Goal: Check status: Check status

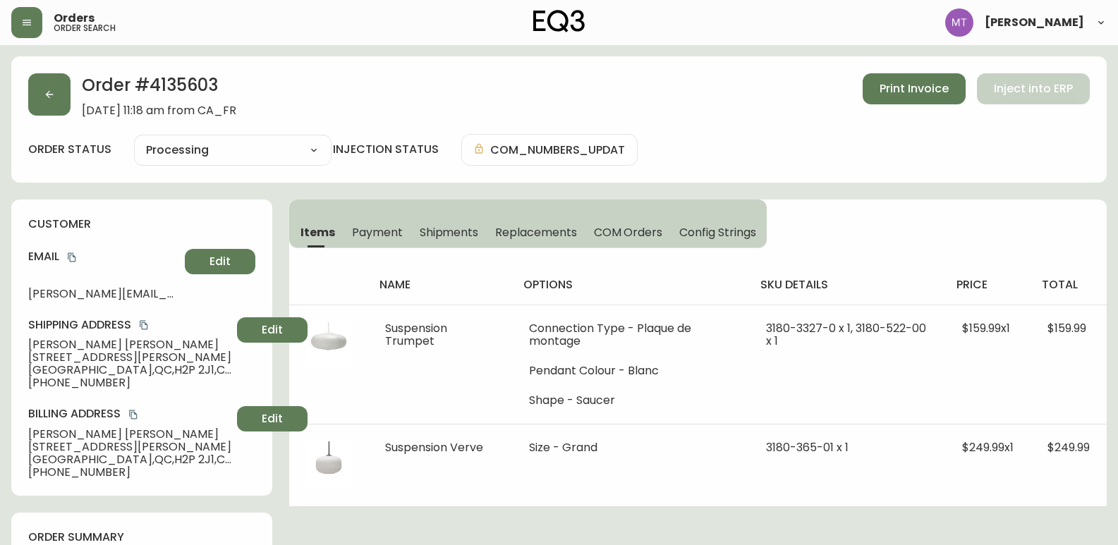
select select "PROCESSING"
click at [48, 90] on icon "button" at bounding box center [49, 94] width 11 height 11
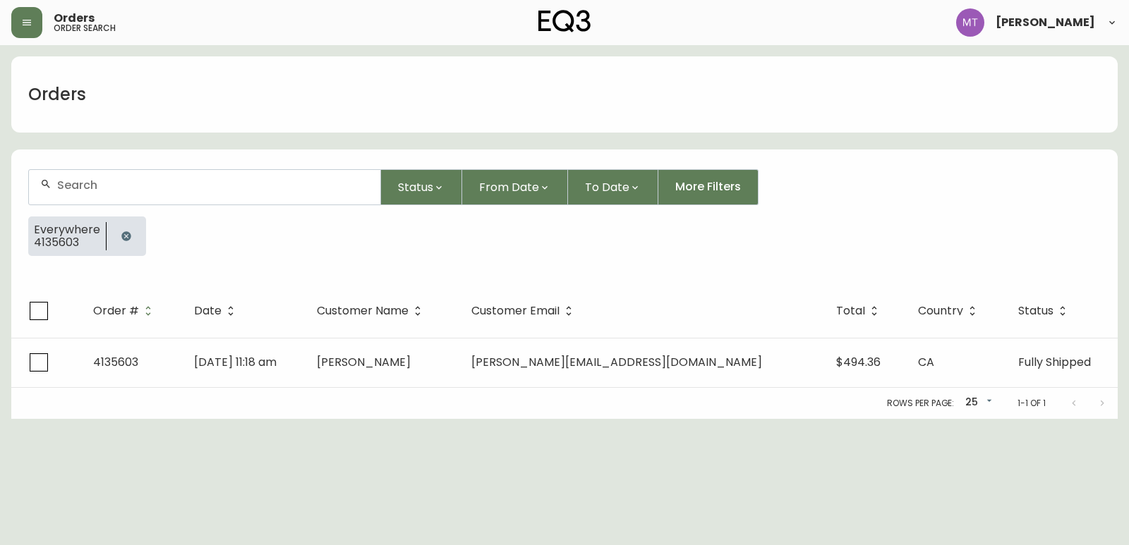
click at [128, 237] on icon "button" at bounding box center [125, 235] width 9 height 9
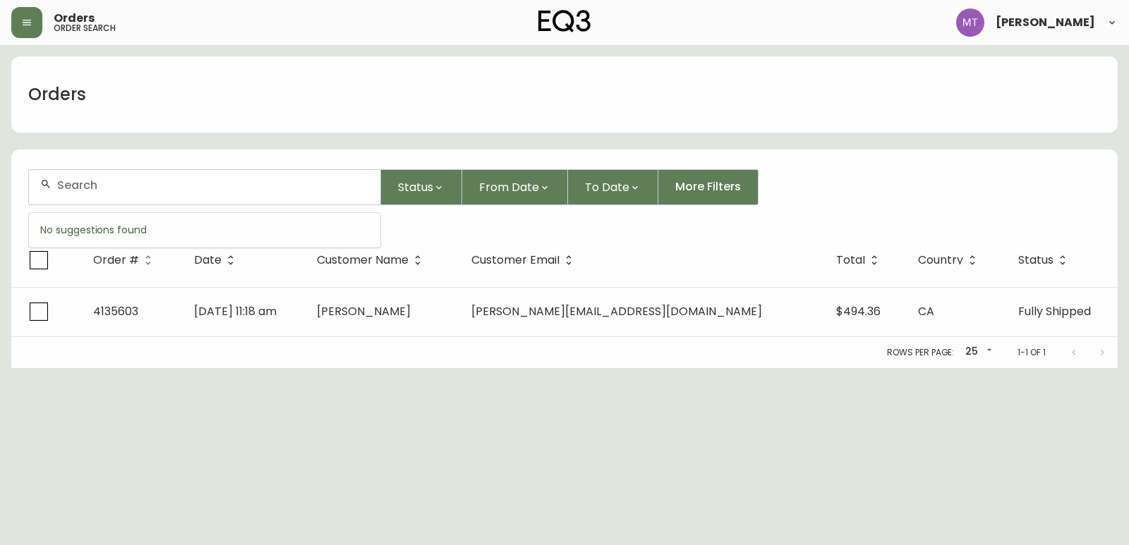
click at [115, 181] on input "text" at bounding box center [213, 184] width 312 height 13
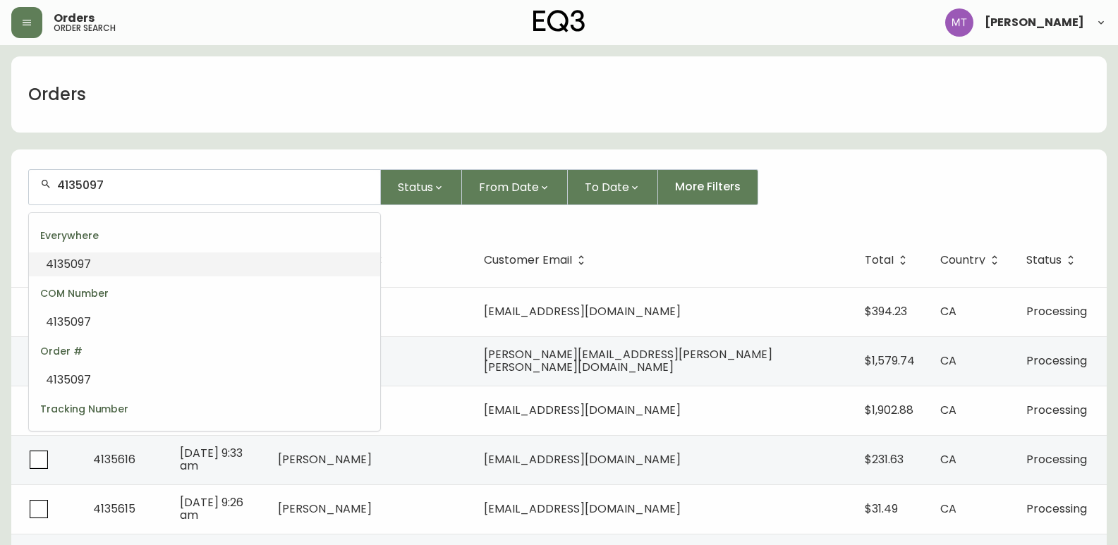
click at [102, 258] on li "4135097" at bounding box center [204, 265] width 351 height 24
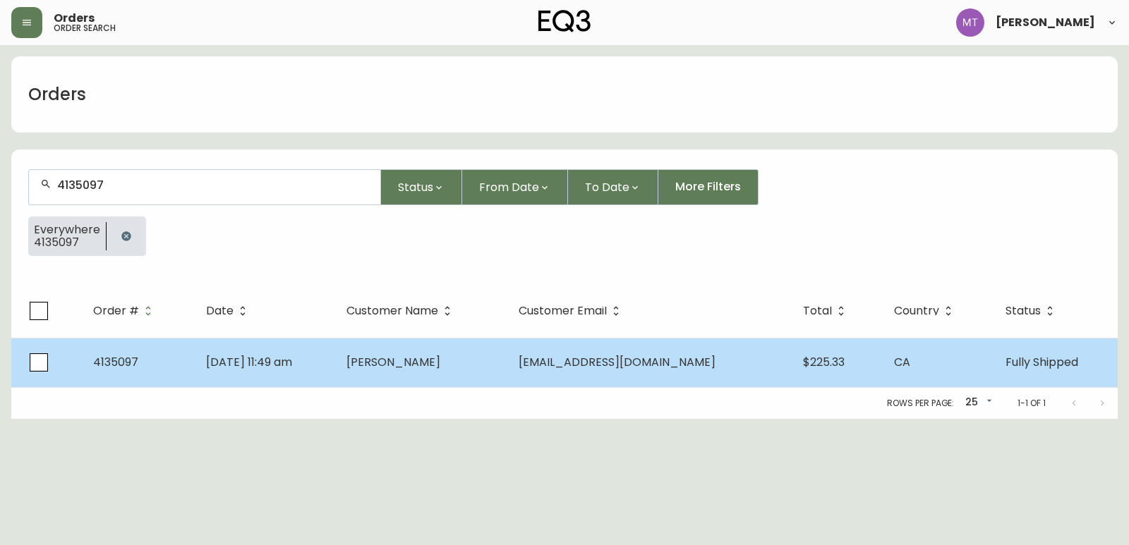
type input "4135097"
click at [212, 366] on span "[DATE] 11:49 am" at bounding box center [249, 362] width 86 height 16
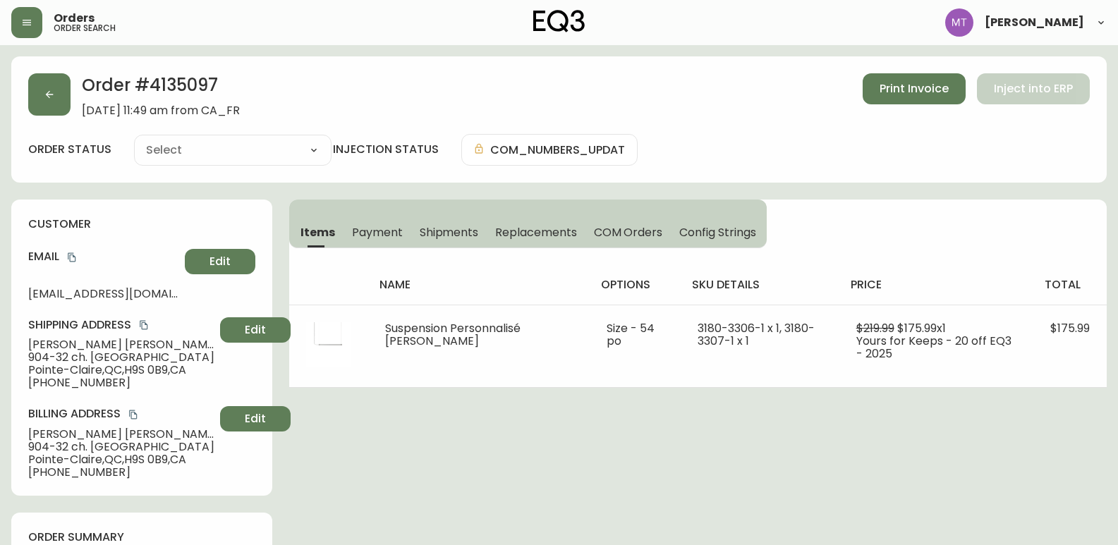
type input "Fully Shipped"
select select "FULLY_SHIPPED"
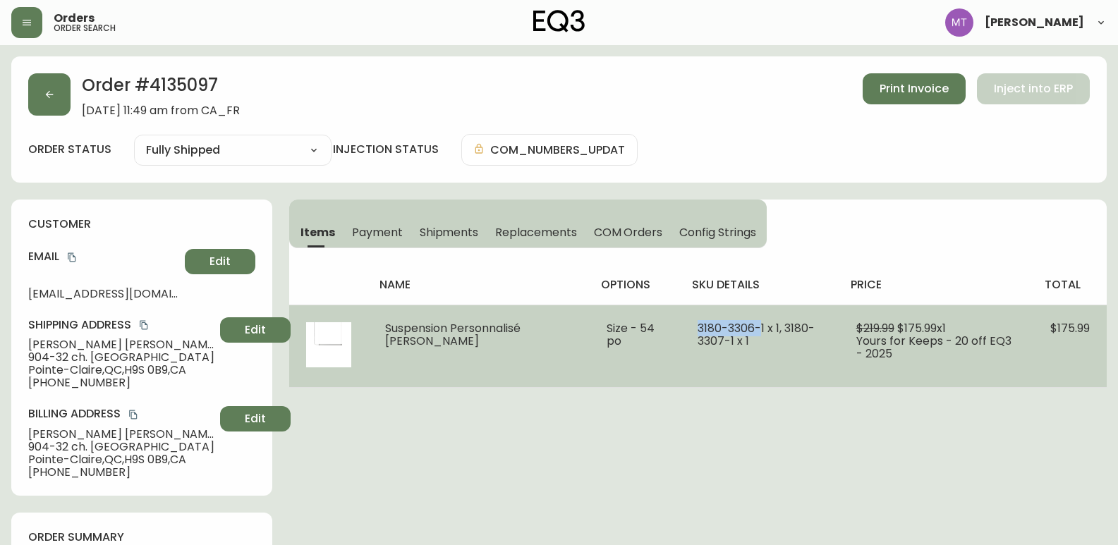
drag, startPoint x: 759, startPoint y: 327, endPoint x: 686, endPoint y: 322, distance: 73.5
click at [686, 322] on td "3180-3306-1 x 1, 3180-3307-1 x 1" at bounding box center [760, 346] width 159 height 83
click at [773, 346] on td "3180-3306-1 x 1, 3180-3307-1 x 1" at bounding box center [760, 346] width 159 height 83
drag, startPoint x: 760, startPoint y: 341, endPoint x: 688, endPoint y: 324, distance: 73.1
click at [688, 324] on td "3180-3306-1 x 1, 3180-3307-1 x 1" at bounding box center [760, 346] width 159 height 83
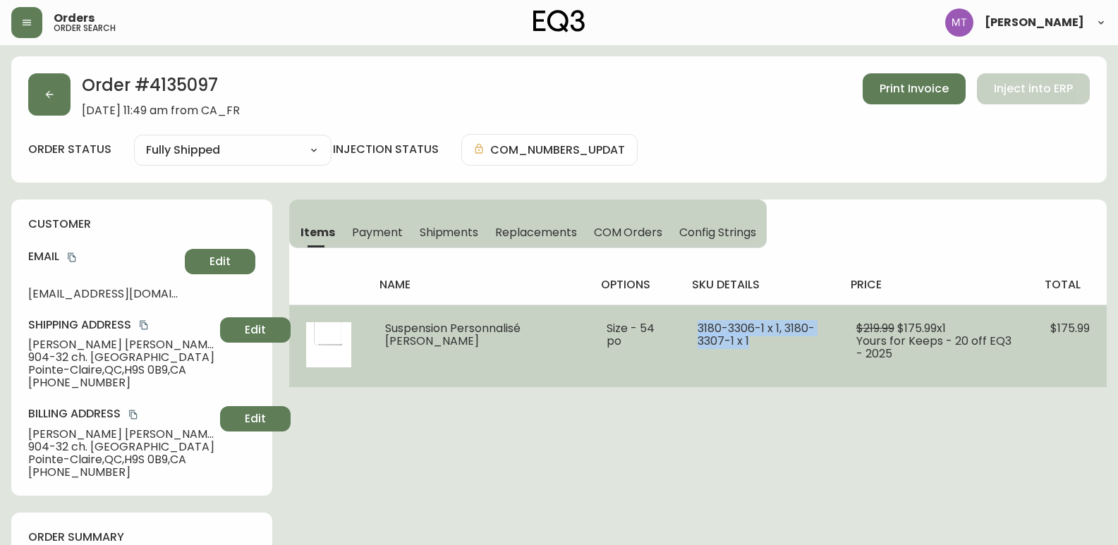
copy span "3180-3306-1 x 1, 3180-3307-1 x 1"
